Goal: Transaction & Acquisition: Purchase product/service

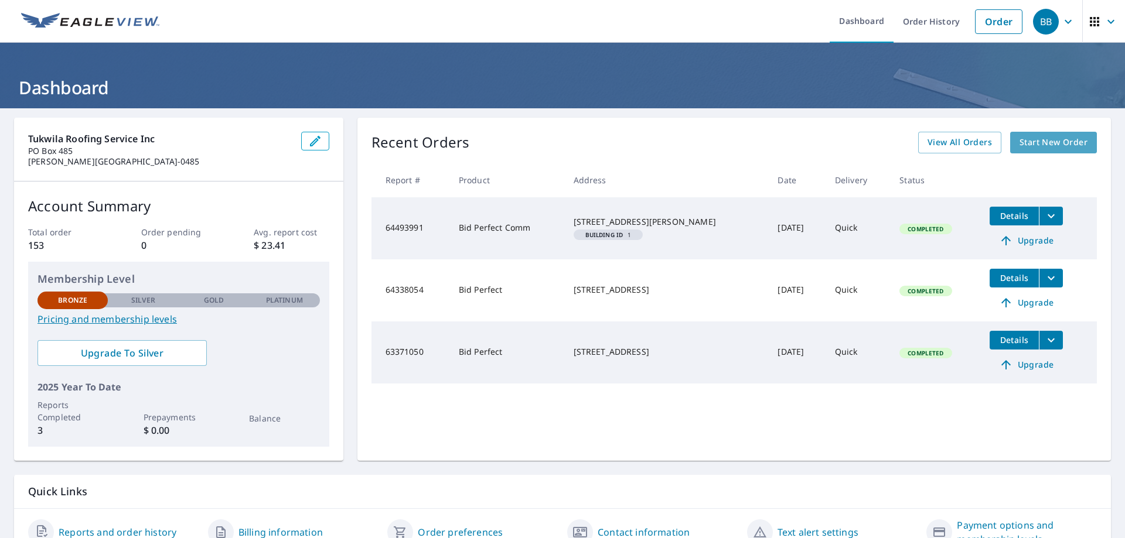
click at [1054, 137] on span "Start New Order" at bounding box center [1053, 142] width 68 height 15
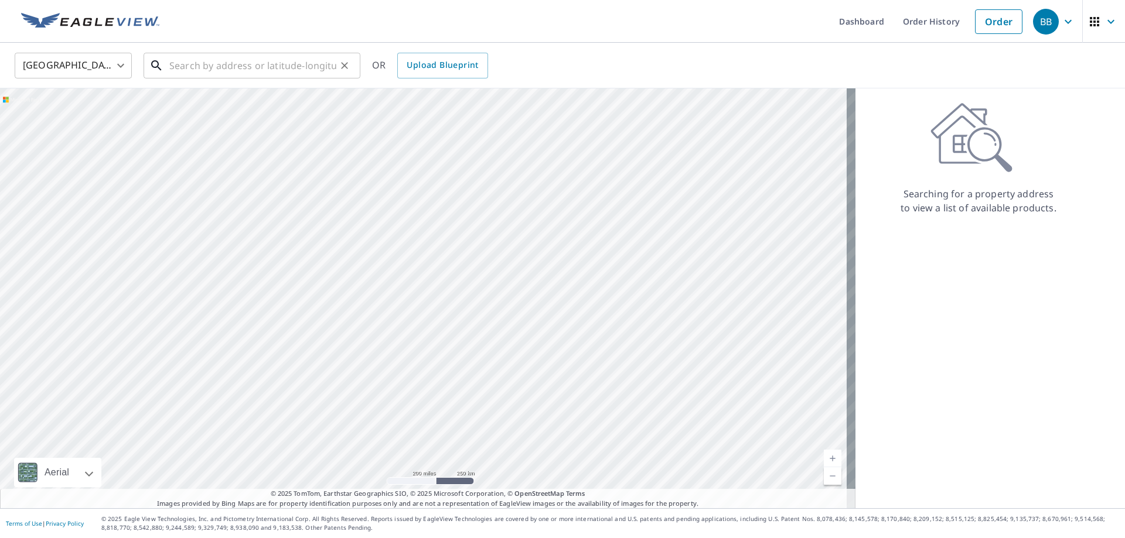
click at [175, 63] on input "text" at bounding box center [252, 65] width 167 height 33
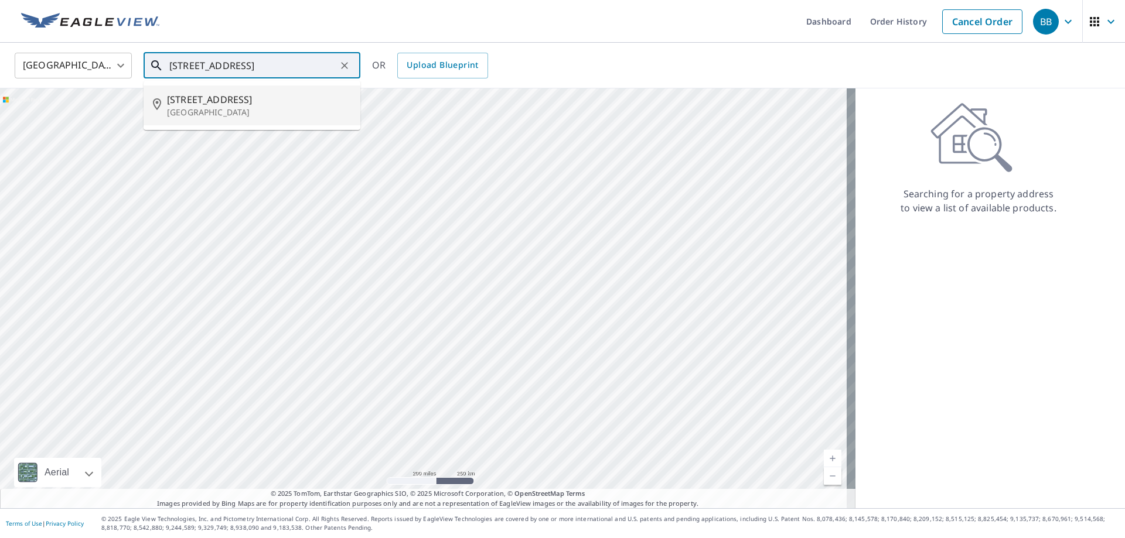
click at [195, 109] on p "[GEOGRAPHIC_DATA]" at bounding box center [259, 113] width 184 height 12
type input "[STREET_ADDRESS]"
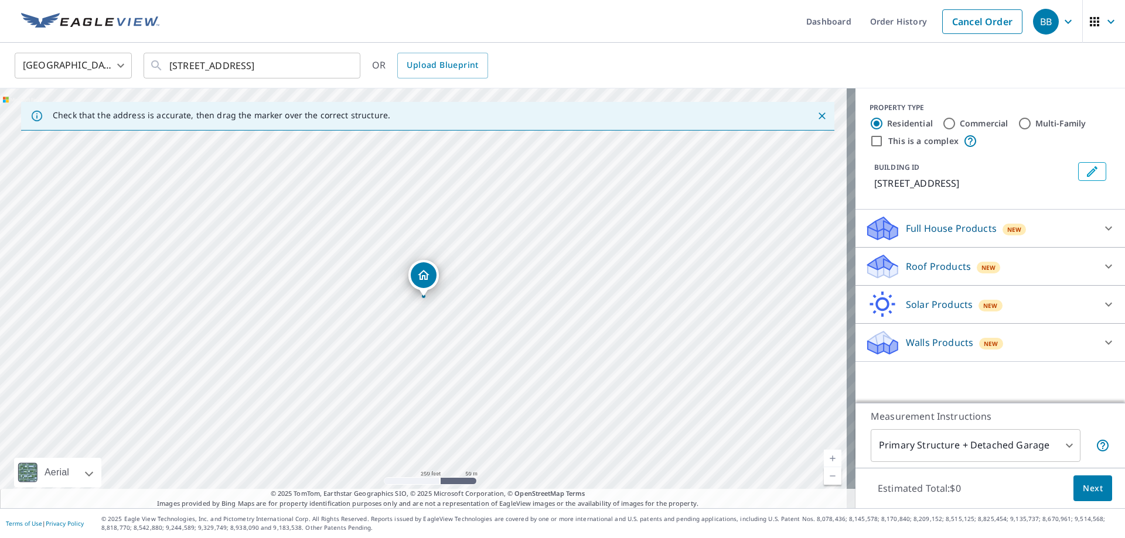
click at [930, 267] on p "Roof Products" at bounding box center [938, 267] width 65 height 14
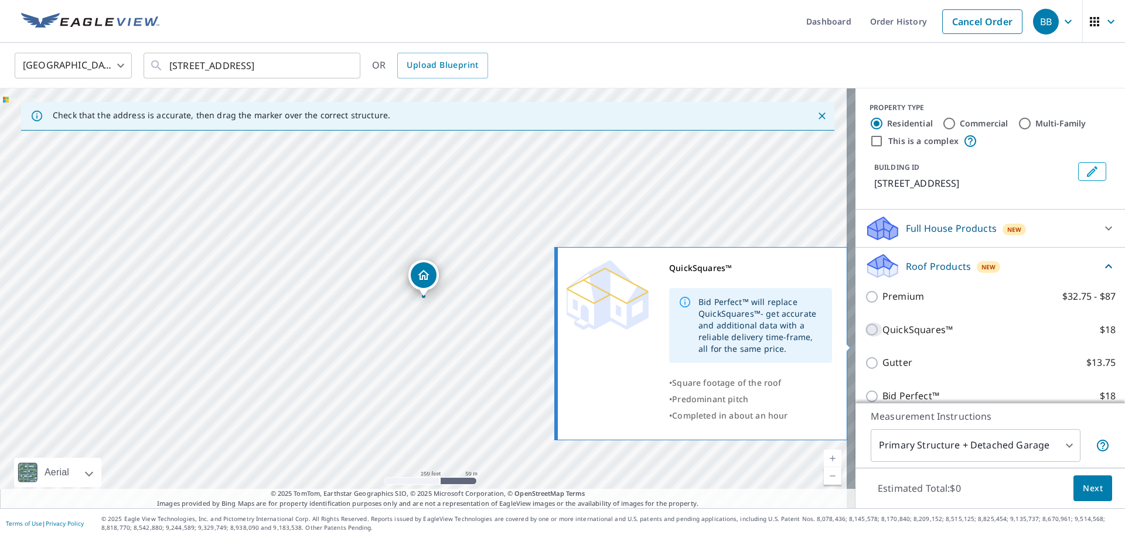
click at [865, 337] on input "QuickSquares™ $18" at bounding box center [874, 330] width 18 height 14
checkbox input "true"
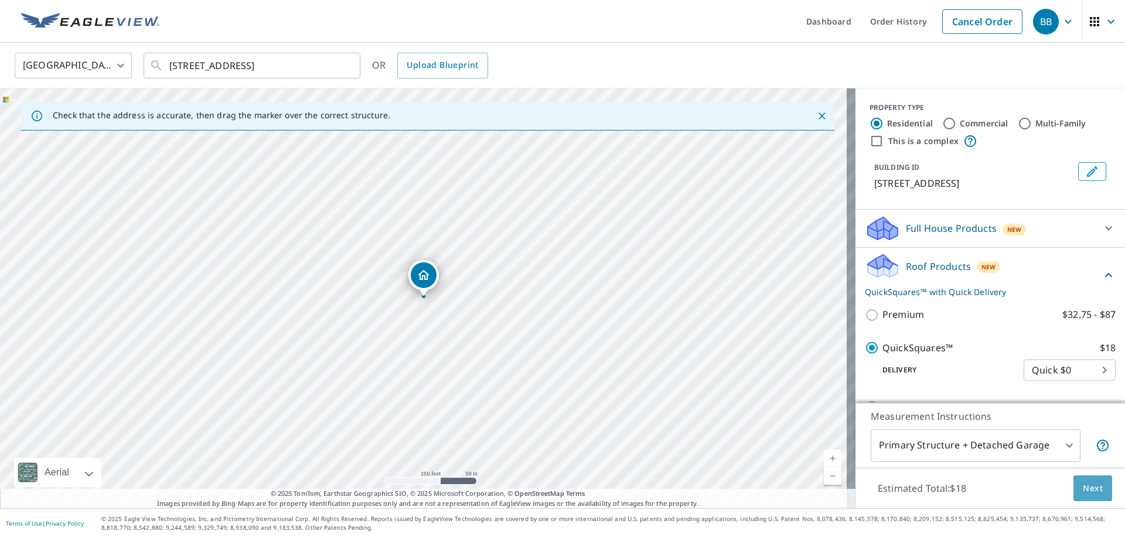
click at [1086, 490] on span "Next" at bounding box center [1093, 489] width 20 height 15
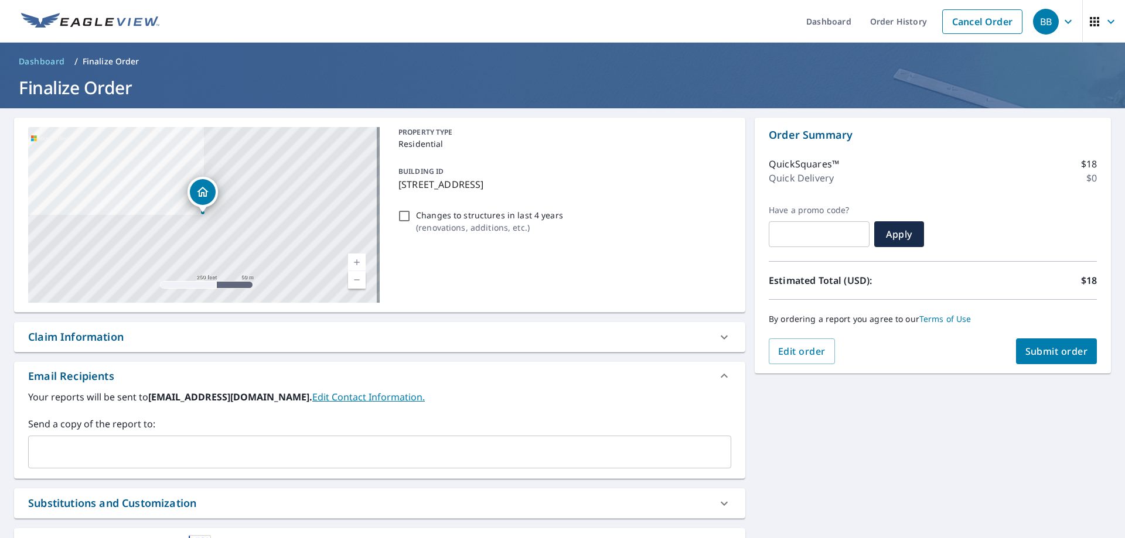
click at [1034, 355] on span "Submit order" at bounding box center [1056, 351] width 63 height 13
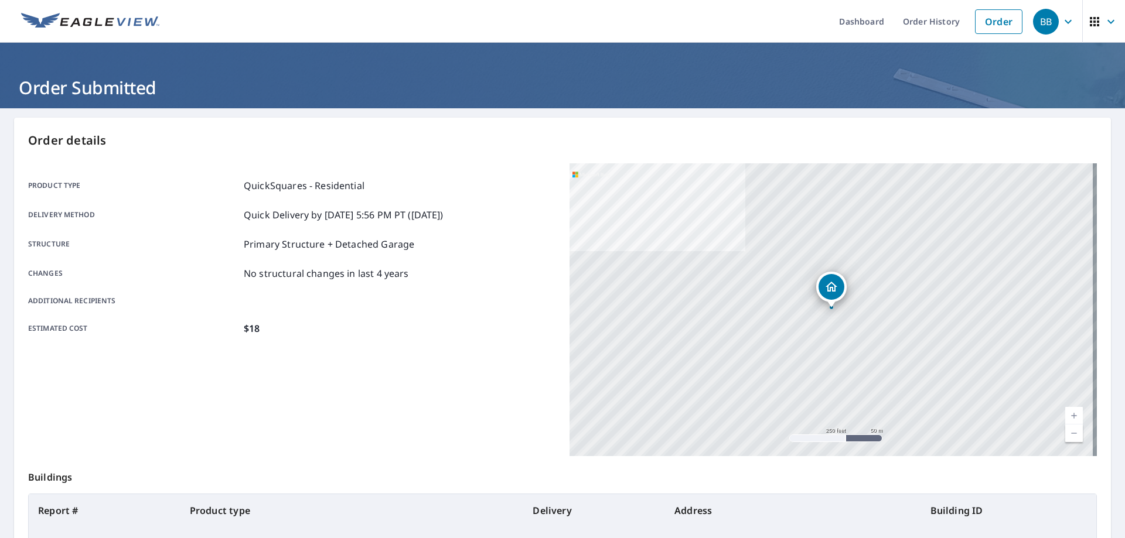
click at [1061, 21] on icon "button" at bounding box center [1068, 22] width 14 height 14
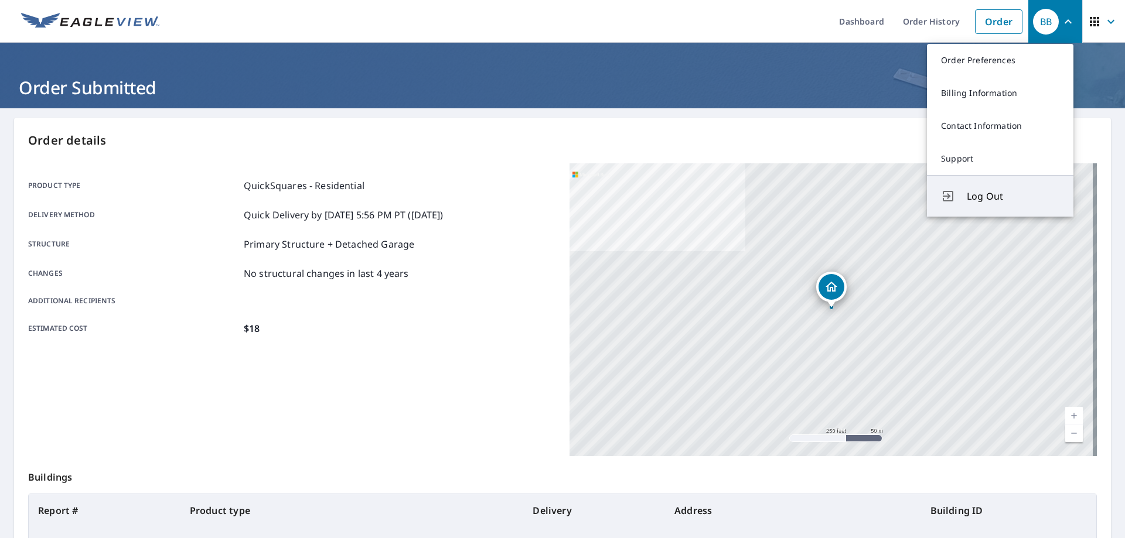
click at [991, 197] on span "Log Out" at bounding box center [1013, 196] width 93 height 14
